Goal: Book appointment/travel/reservation

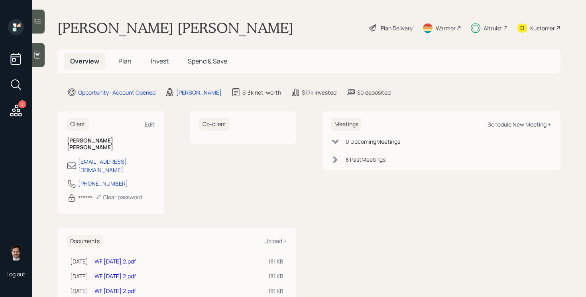
click at [521, 125] on div "Schedule New Meeting +" at bounding box center [518, 124] width 63 height 8
select select "ef6b64e1-8f62-4a74-b865-a7df4b35b836"
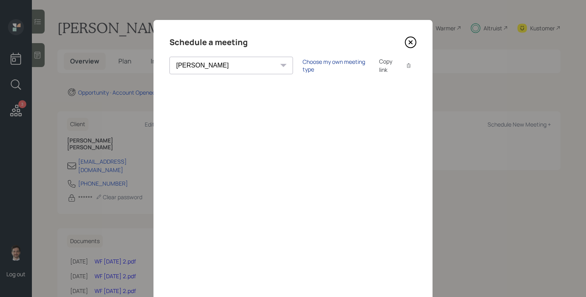
click at [303, 65] on div "Choose my own meeting type" at bounding box center [336, 65] width 67 height 15
click at [412, 42] on icon at bounding box center [411, 42] width 12 height 12
